Goal: Task Accomplishment & Management: Use online tool/utility

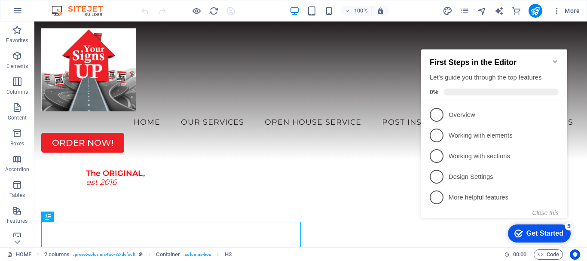
click at [555, 58] on icon "Minimize checklist" at bounding box center [555, 61] width 7 height 7
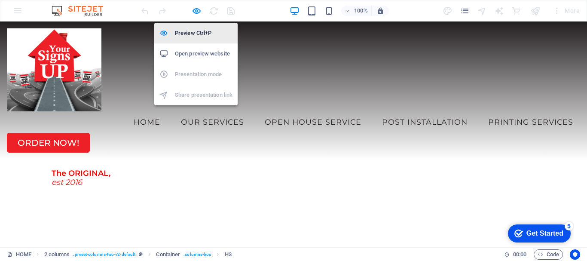
click at [193, 35] on h6 "Preview Ctrl+P" at bounding box center [204, 33] width 58 height 10
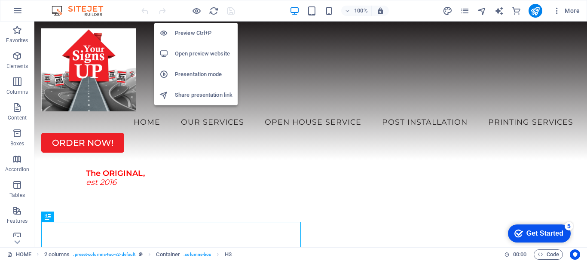
click at [193, 54] on h6 "Open preview website" at bounding box center [204, 54] width 58 height 10
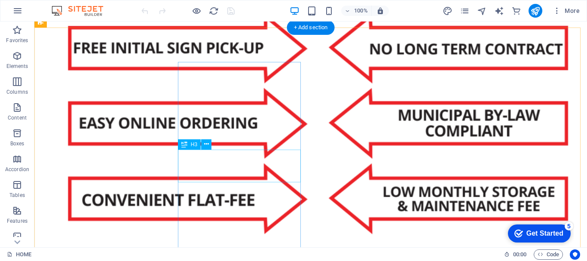
scroll to position [601, 0]
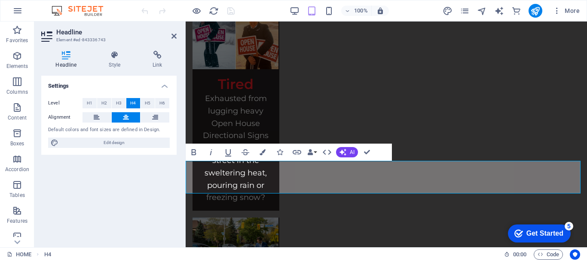
scroll to position [492, 0]
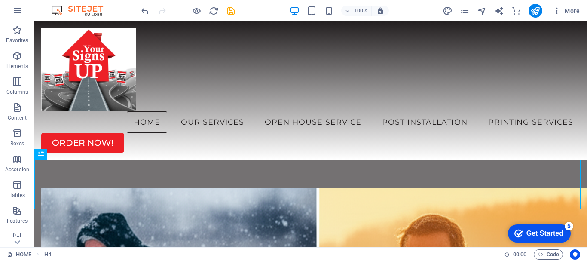
scroll to position [554, 0]
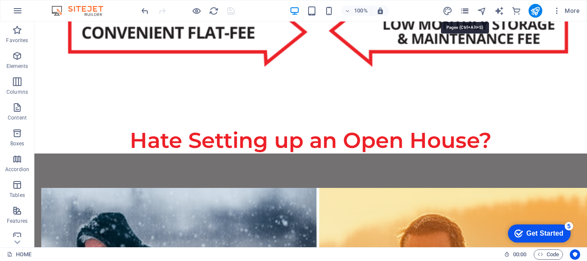
click at [463, 11] on icon "pages" at bounding box center [465, 11] width 10 height 10
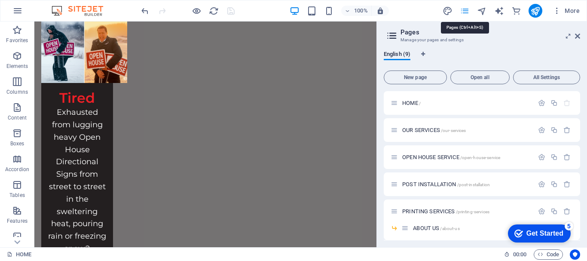
scroll to position [436, 0]
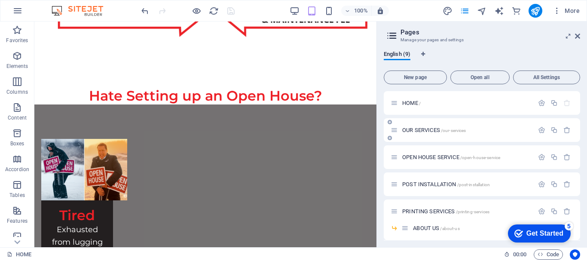
click at [413, 132] on span "OUR SERVICES /our-services" at bounding box center [434, 130] width 64 height 6
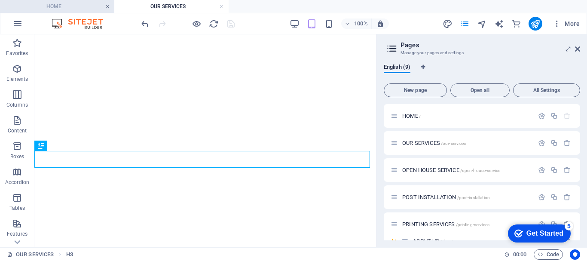
click at [107, 6] on link at bounding box center [107, 7] width 5 height 8
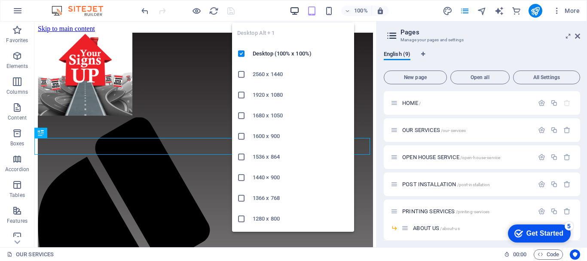
click at [294, 9] on icon "button" at bounding box center [295, 11] width 10 height 10
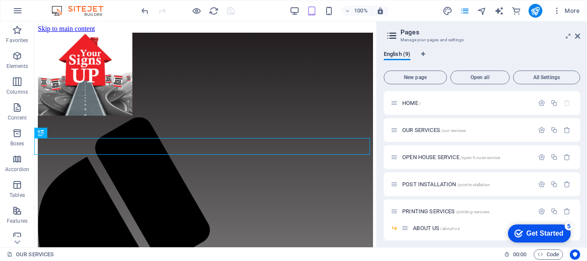
click at [580, 35] on aside "Pages Manage your pages and settings English (9) New page Open all All Settings…" at bounding box center [481, 134] width 210 height 226
click at [578, 35] on icon at bounding box center [577, 36] width 5 height 7
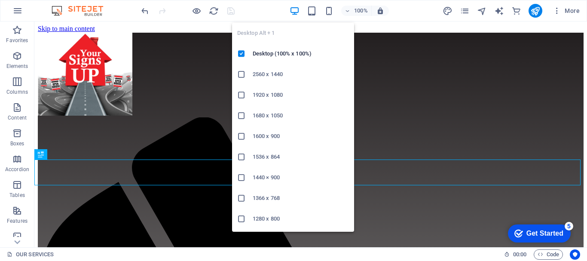
click at [296, 10] on icon "button" at bounding box center [295, 11] width 10 height 10
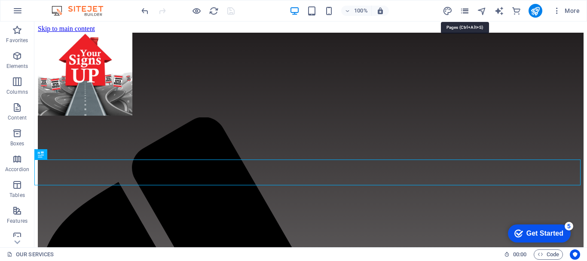
click at [467, 10] on icon "pages" at bounding box center [465, 11] width 10 height 10
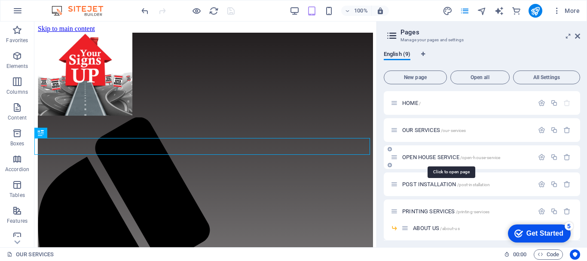
click at [433, 157] on span "OPEN HOUSE SERVICE /open-house-service" at bounding box center [451, 157] width 98 height 6
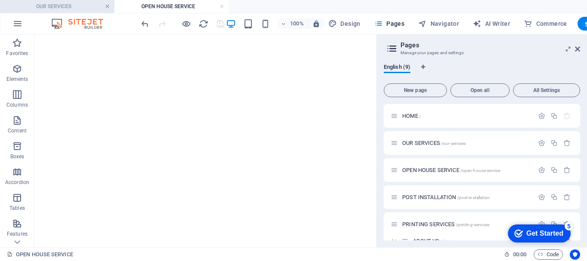
click at [107, 6] on link at bounding box center [107, 7] width 5 height 8
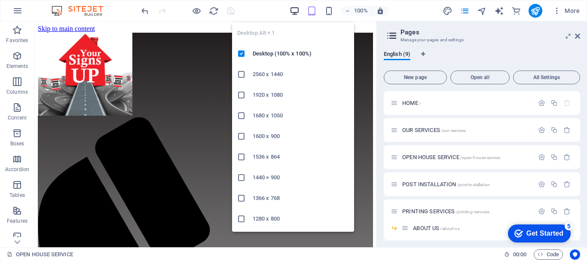
click at [294, 9] on icon "button" at bounding box center [295, 11] width 10 height 10
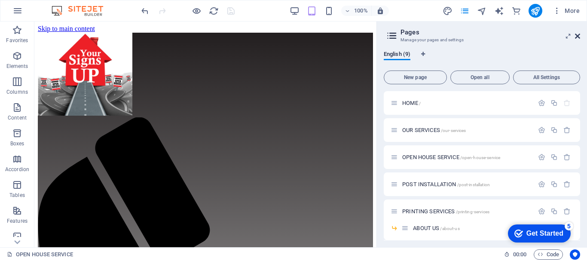
drag, startPoint x: 579, startPoint y: 37, endPoint x: 514, endPoint y: 14, distance: 69.4
click at [579, 37] on icon at bounding box center [577, 36] width 5 height 7
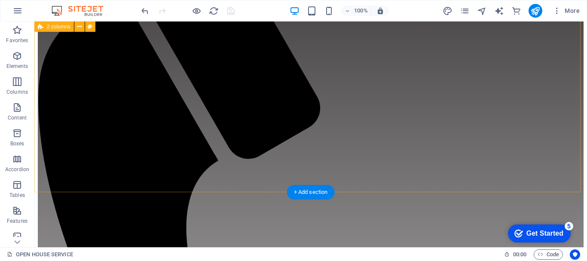
scroll to position [344, 0]
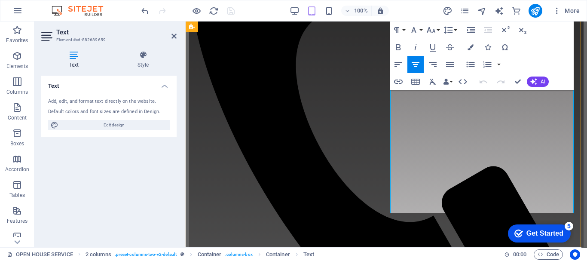
scroll to position [291, 0]
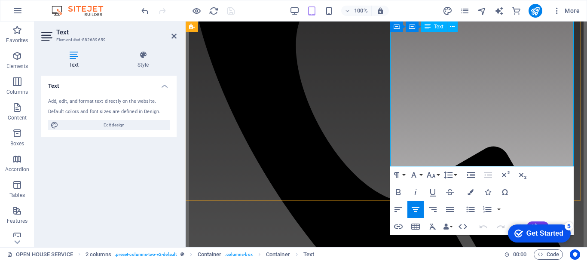
drag, startPoint x: 495, startPoint y: 159, endPoint x: 472, endPoint y: 160, distance: 23.6
click at [437, 174] on button "Font Size" at bounding box center [432, 174] width 16 height 17
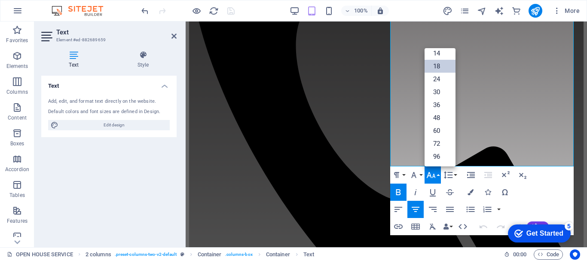
scroll to position [69, 0]
click at [438, 77] on link "24" at bounding box center [439, 79] width 31 height 13
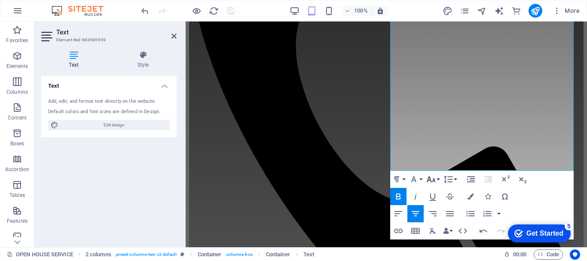
click at [437, 180] on button "Font Size" at bounding box center [432, 179] width 16 height 17
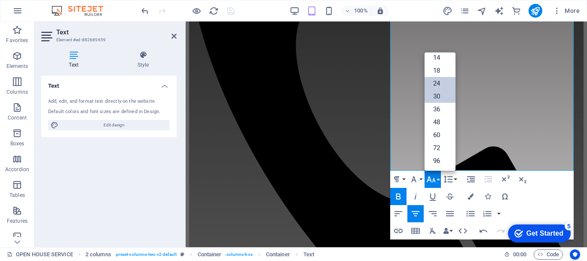
click at [441, 95] on link "30" at bounding box center [439, 96] width 31 height 13
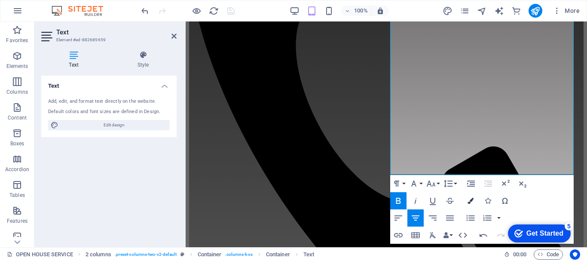
click at [472, 198] on icon "button" at bounding box center [470, 201] width 6 height 6
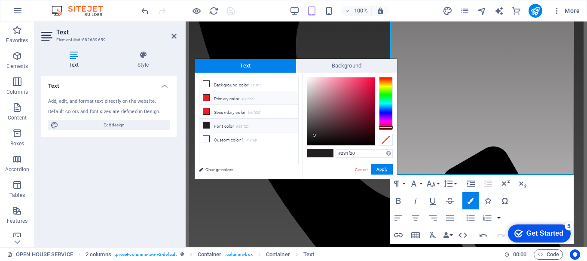
click at [206, 98] on icon at bounding box center [206, 97] width 6 height 6
type input "#ed2027"
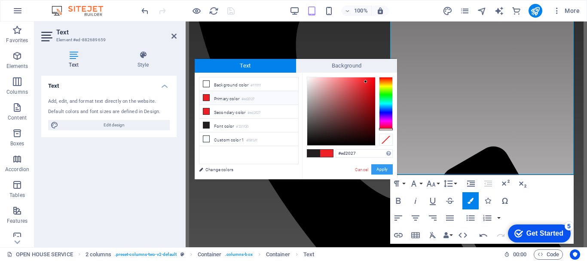
click at [382, 169] on button "Apply" at bounding box center [381, 169] width 21 height 10
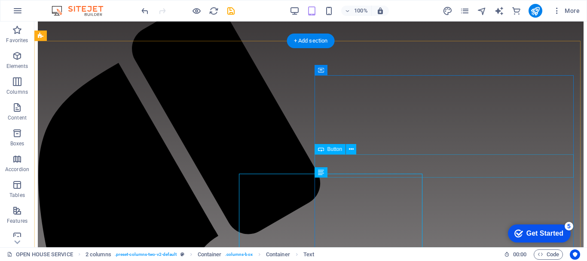
scroll to position [123, 0]
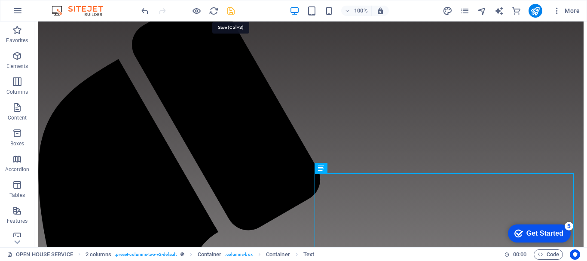
drag, startPoint x: 232, startPoint y: 9, endPoint x: 201, endPoint y: 6, distance: 31.2
click at [232, 9] on icon "save" at bounding box center [231, 11] width 10 height 10
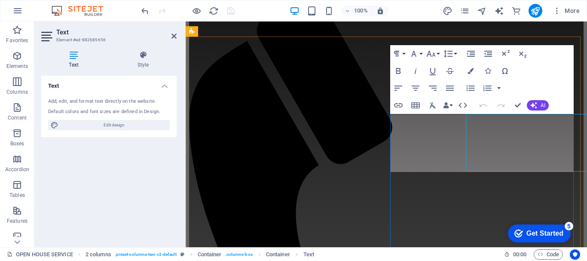
scroll to position [101, 0]
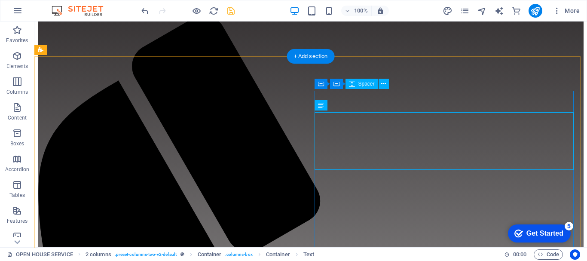
scroll to position [106, 0]
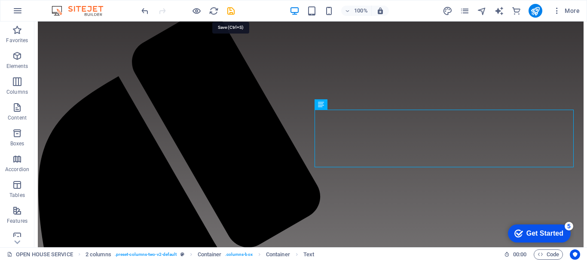
click at [229, 9] on icon "save" at bounding box center [231, 11] width 10 height 10
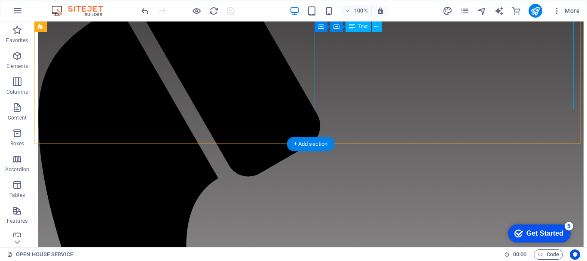
scroll to position [63, 0]
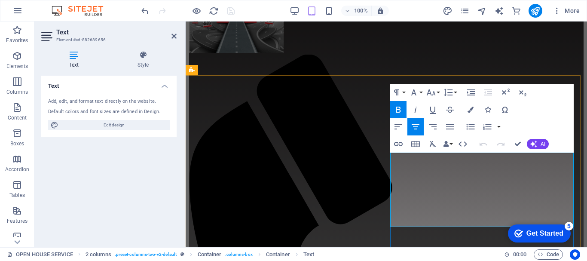
drag, startPoint x: 445, startPoint y: 173, endPoint x: 504, endPoint y: 206, distance: 67.9
click at [433, 91] on icon "button" at bounding box center [431, 92] width 10 height 10
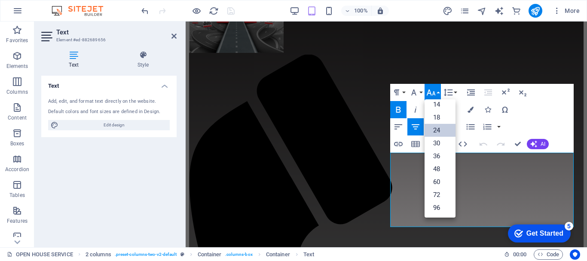
scroll to position [69, 0]
click at [439, 165] on link "48" at bounding box center [439, 168] width 31 height 13
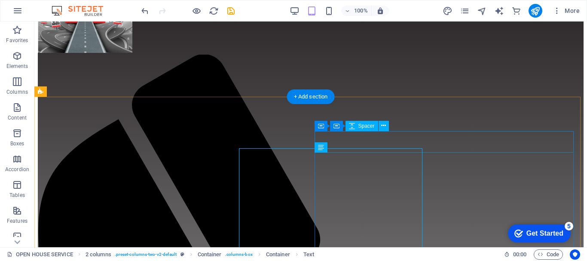
scroll to position [67, 0]
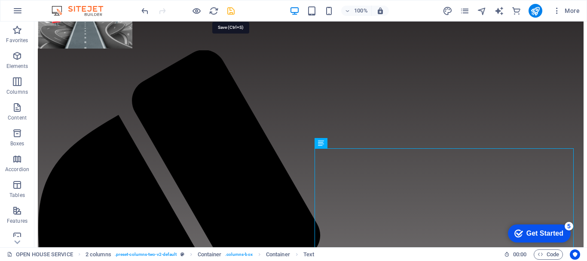
click at [230, 13] on icon "save" at bounding box center [231, 11] width 10 height 10
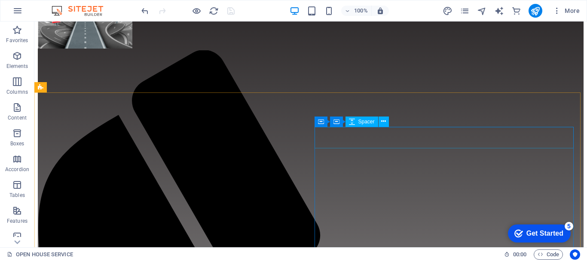
click at [367, 122] on span "Spacer" at bounding box center [366, 121] width 16 height 5
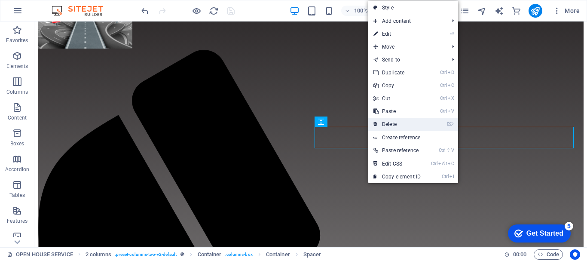
click at [400, 128] on link "⌦ Delete" at bounding box center [397, 124] width 58 height 13
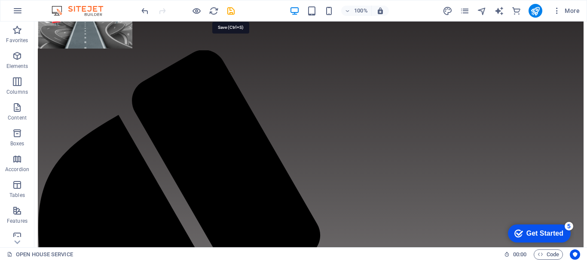
click at [232, 13] on icon "save" at bounding box center [231, 11] width 10 height 10
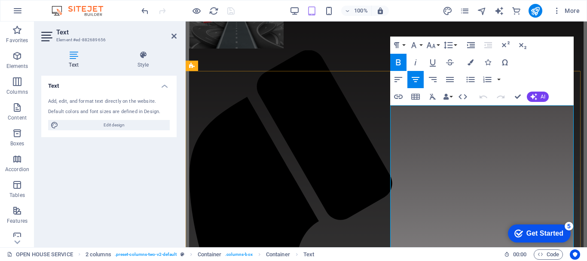
drag, startPoint x: 414, startPoint y: 122, endPoint x: 494, endPoint y: 144, distance: 83.4
click at [452, 44] on icon "button" at bounding box center [448, 45] width 10 height 10
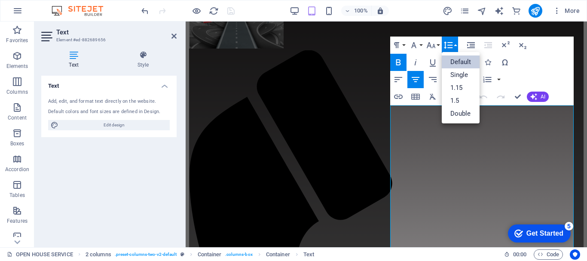
scroll to position [0, 0]
click at [453, 73] on link "Single" at bounding box center [461, 74] width 38 height 13
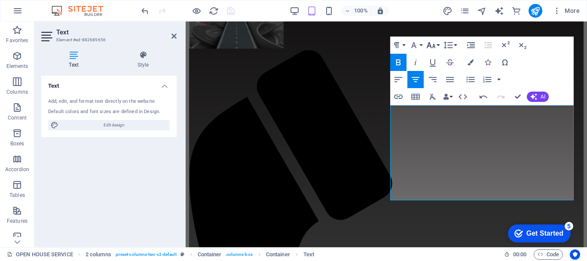
click at [438, 41] on button "Font Size" at bounding box center [432, 45] width 16 height 17
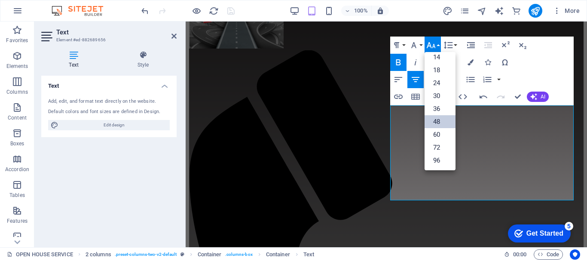
scroll to position [69, 0]
drag, startPoint x: 518, startPoint y: 96, endPoint x: 483, endPoint y: 75, distance: 40.9
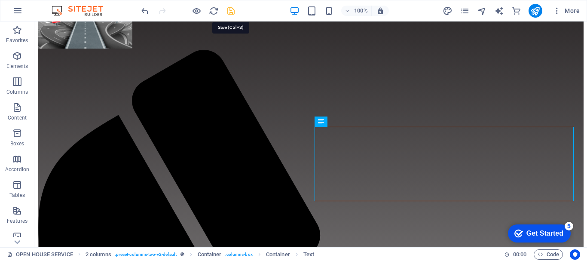
click at [230, 13] on icon "save" at bounding box center [231, 11] width 10 height 10
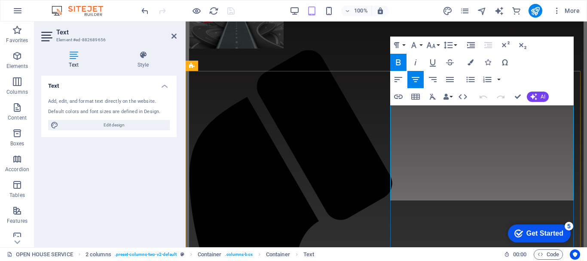
drag, startPoint x: 407, startPoint y: 117, endPoint x: 536, endPoint y: 171, distance: 140.3
click at [454, 45] on button "Line Height" at bounding box center [450, 45] width 16 height 17
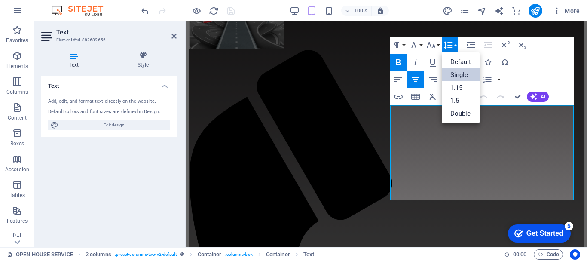
scroll to position [0, 0]
click at [460, 61] on link "Default" at bounding box center [461, 61] width 38 height 13
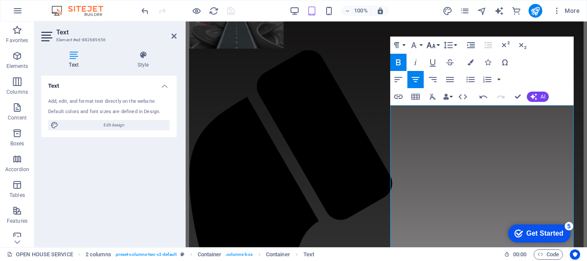
click at [436, 45] on icon "button" at bounding box center [431, 45] width 10 height 10
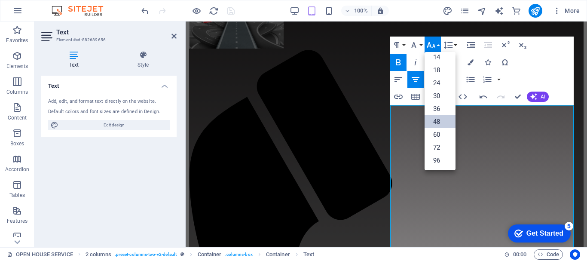
scroll to position [69, 0]
click at [439, 110] on link "36" at bounding box center [439, 108] width 31 height 13
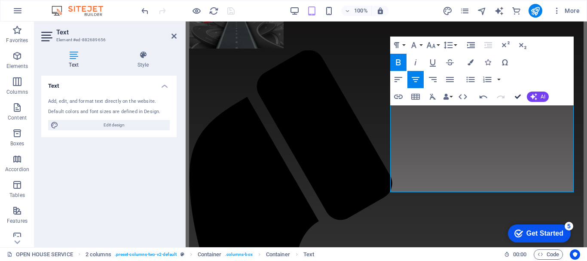
scroll to position [93, 0]
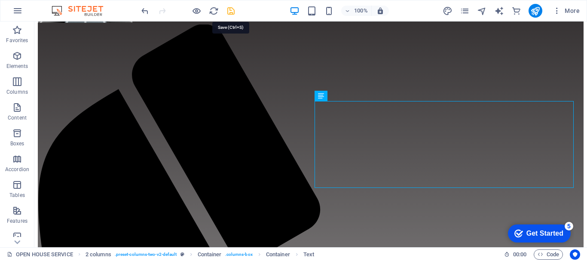
click at [232, 9] on icon "save" at bounding box center [231, 11] width 10 height 10
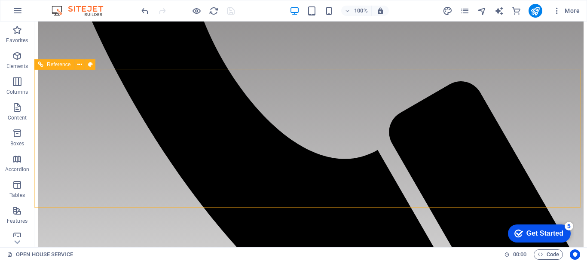
scroll to position [479, 0]
